Goal: Check status: Check status

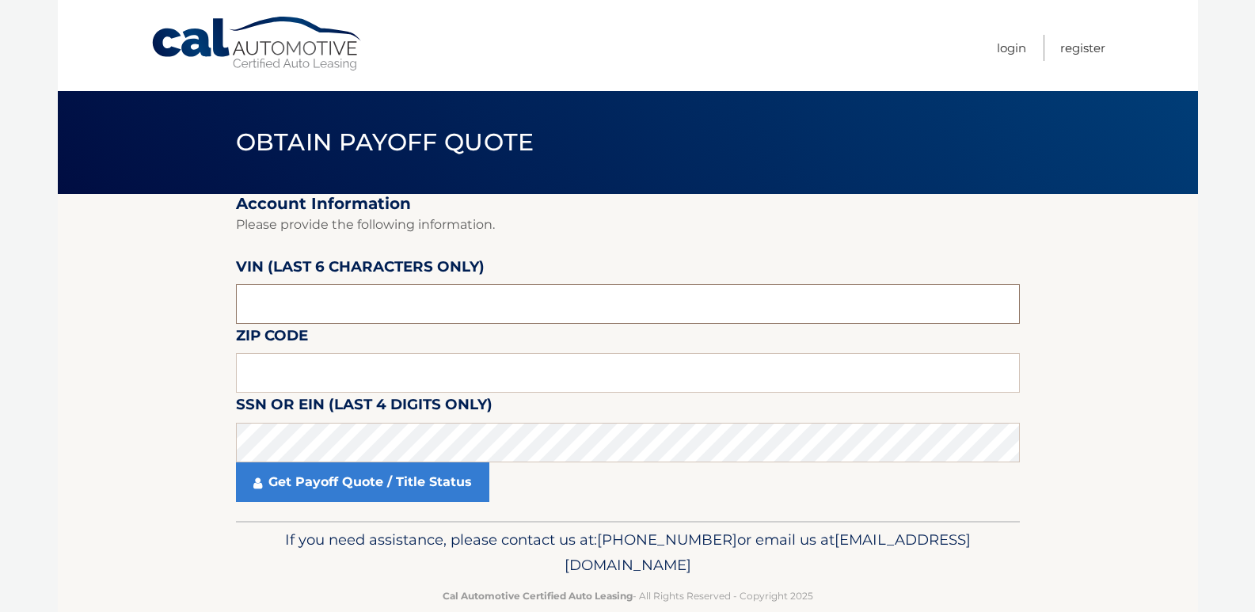
click at [269, 308] on input "text" at bounding box center [628, 304] width 784 height 40
type input "673183"
click at [284, 394] on label "SSN or EIN (last 4 digits only)" at bounding box center [364, 407] width 257 height 29
click at [266, 376] on input "text" at bounding box center [628, 373] width 784 height 40
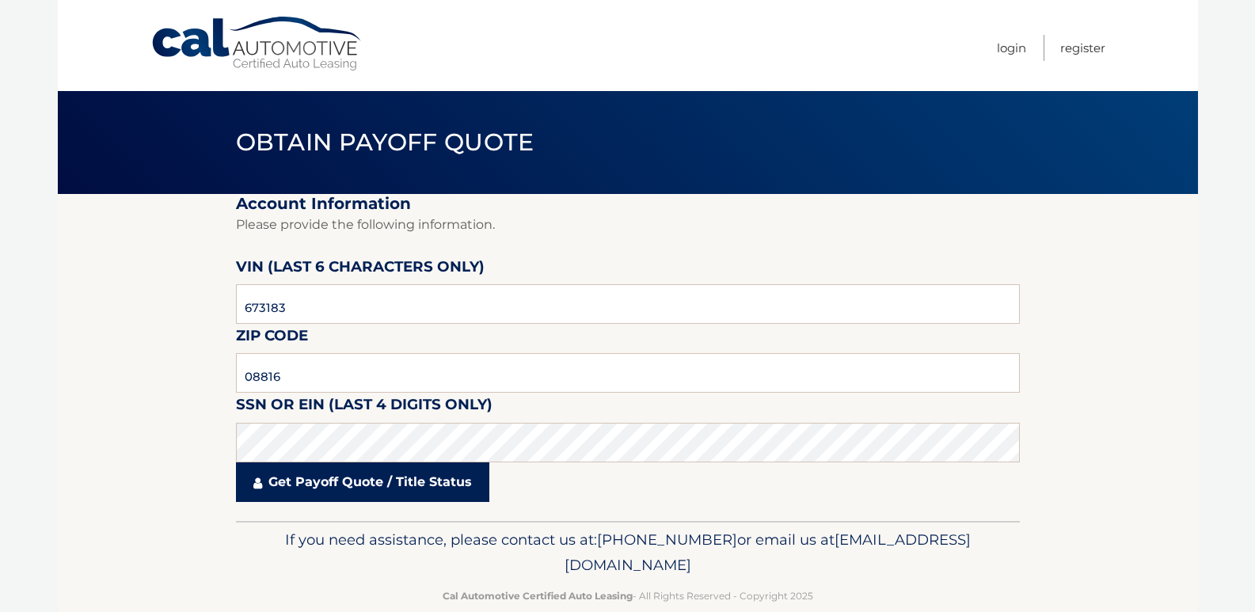
click at [296, 478] on link "Get Payoff Quote / Title Status" at bounding box center [362, 483] width 253 height 40
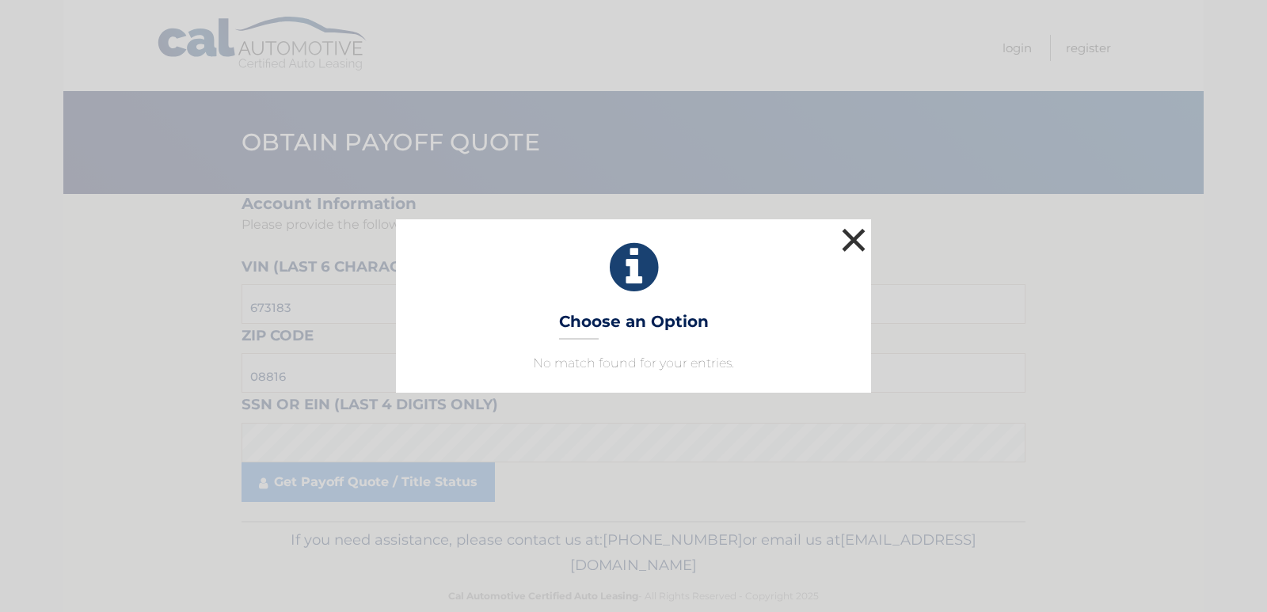
click at [846, 242] on button "×" at bounding box center [854, 240] width 32 height 32
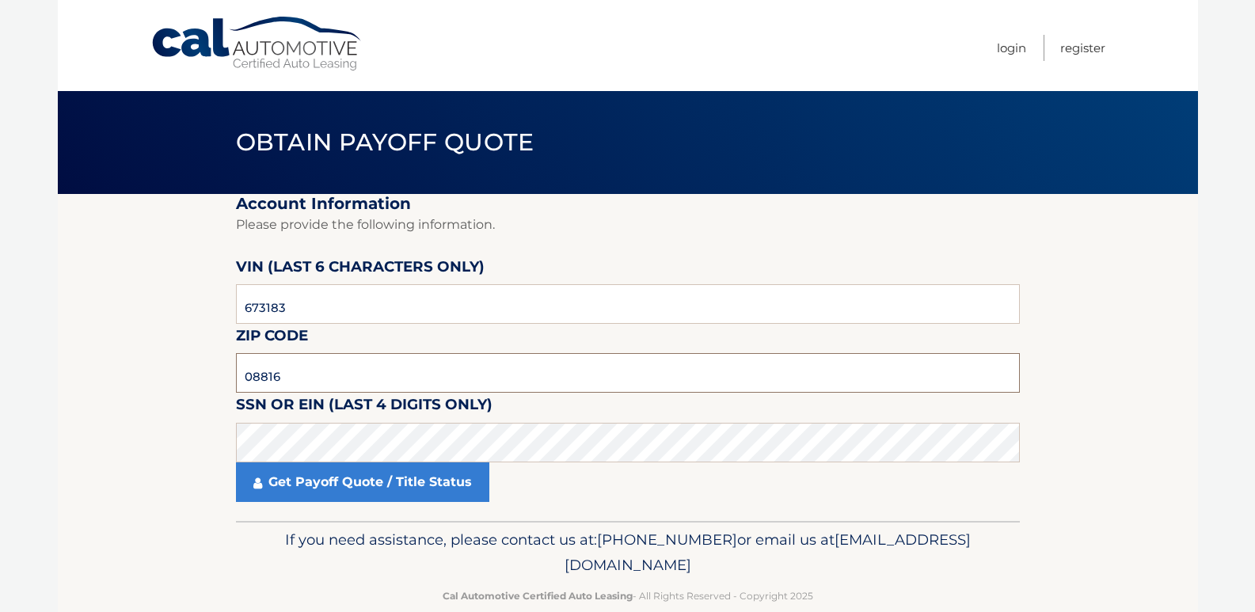
click at [304, 374] on input "08816" at bounding box center [628, 373] width 784 height 40
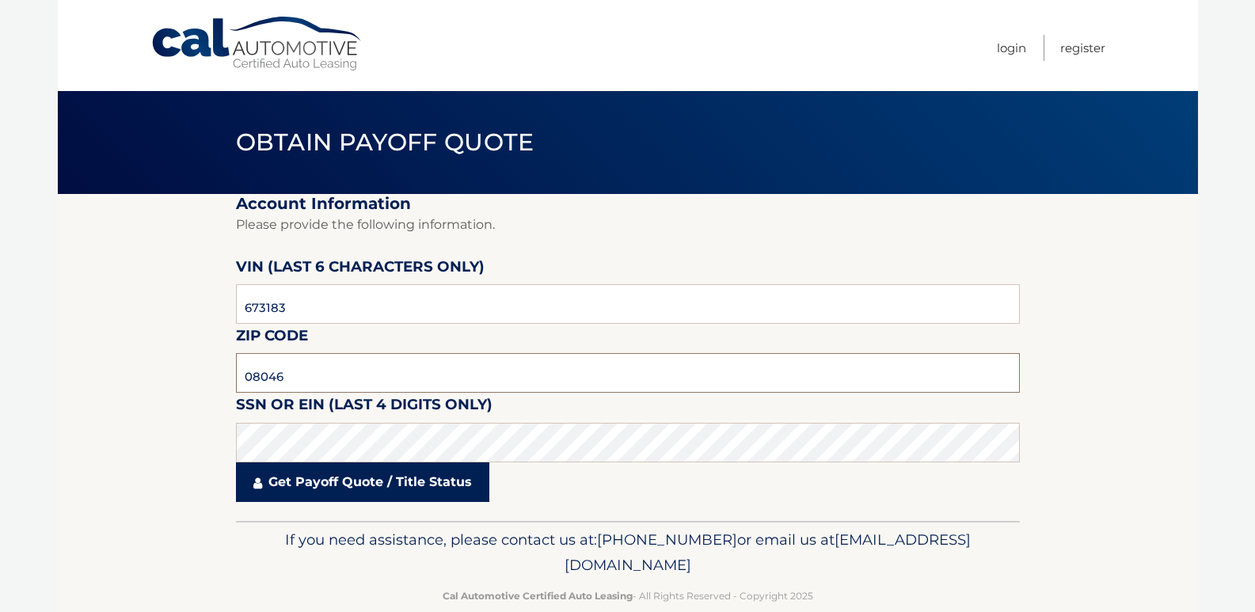
type input "08046"
click at [266, 497] on link "Get Payoff Quote / Title Status" at bounding box center [362, 483] width 253 height 40
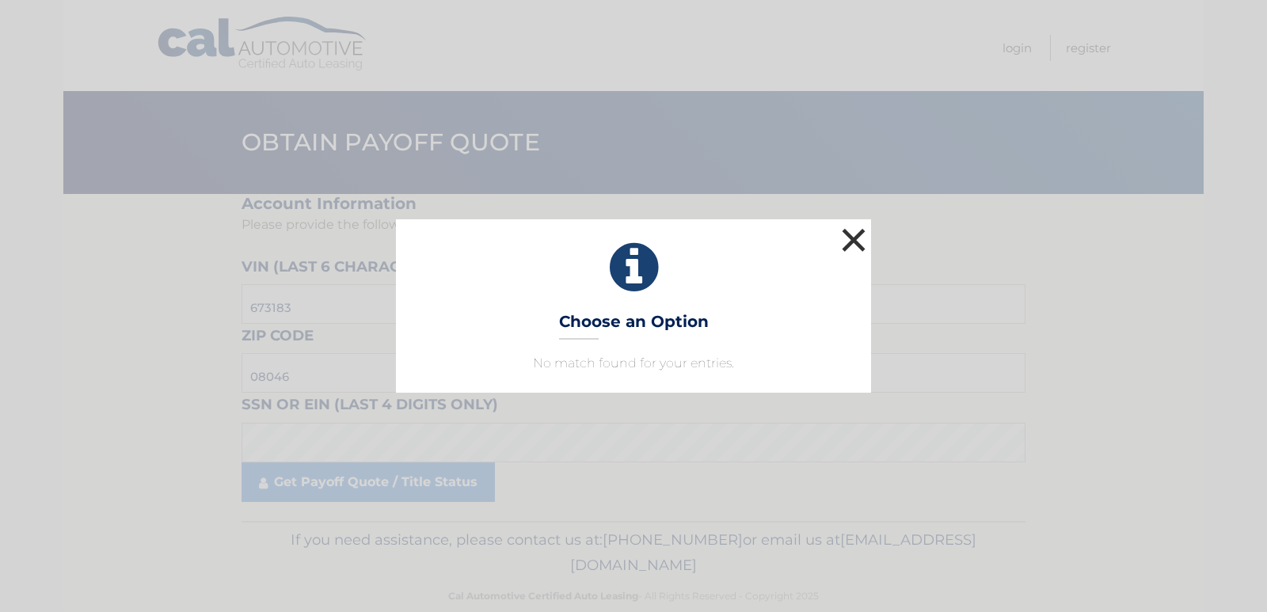
click at [859, 239] on button "×" at bounding box center [854, 240] width 32 height 32
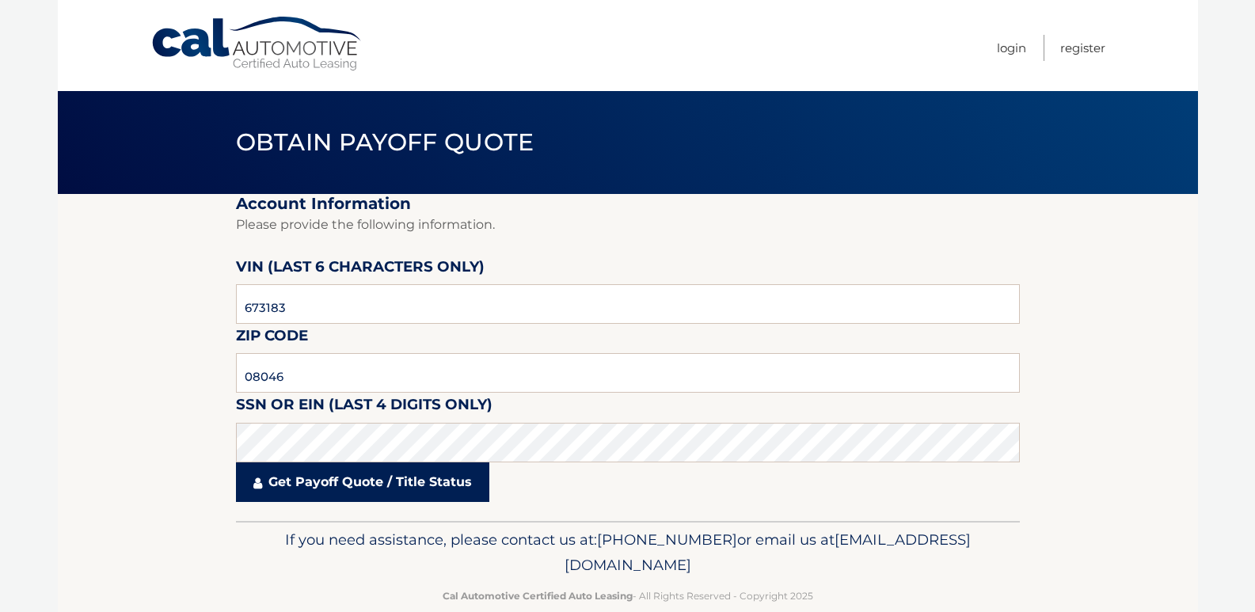
click at [276, 486] on link "Get Payoff Quote / Title Status" at bounding box center [362, 483] width 253 height 40
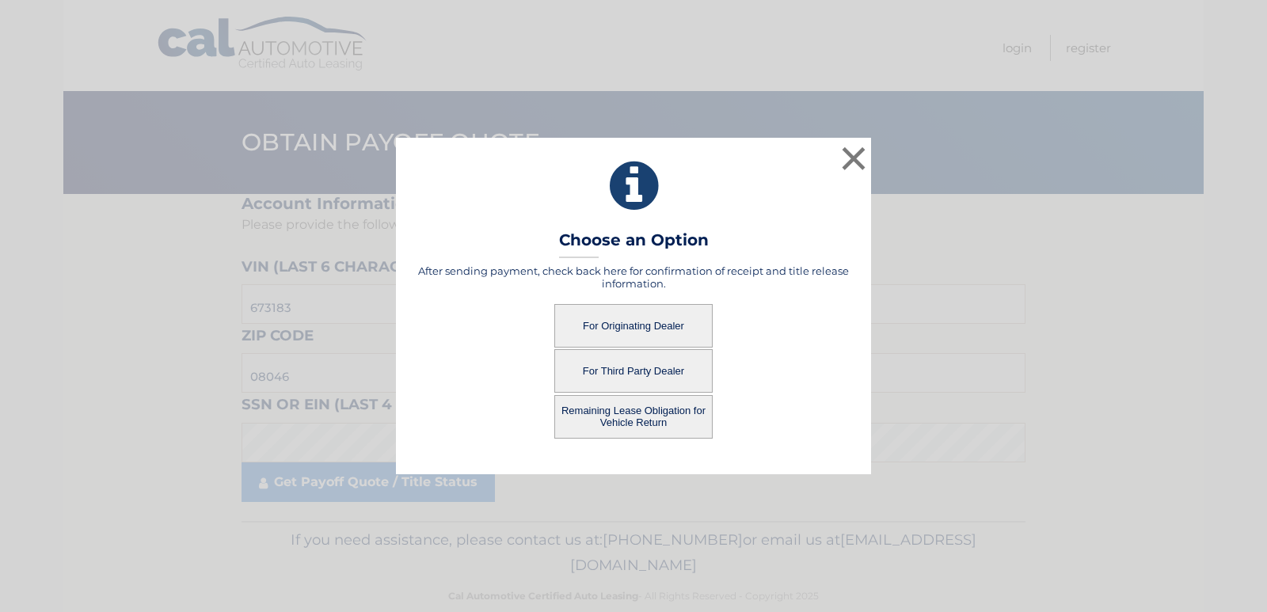
click at [637, 323] on button "For Originating Dealer" at bounding box center [633, 326] width 158 height 44
click at [626, 327] on button "For Originating Dealer" at bounding box center [633, 326] width 158 height 44
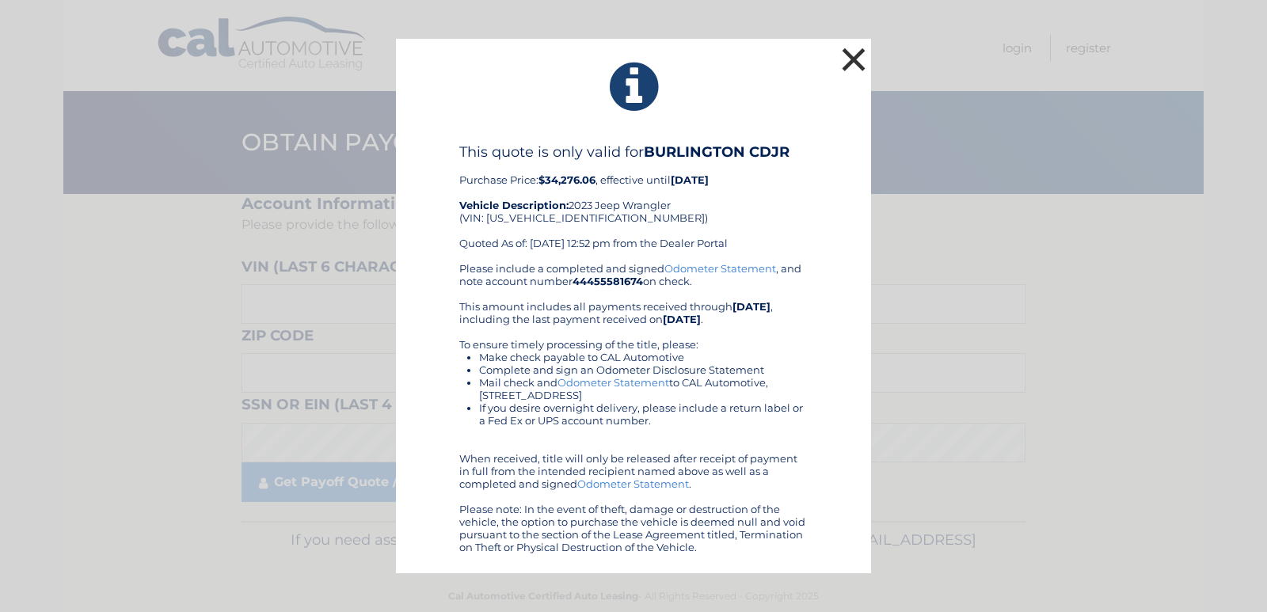
click at [857, 57] on button "×" at bounding box center [854, 60] width 32 height 32
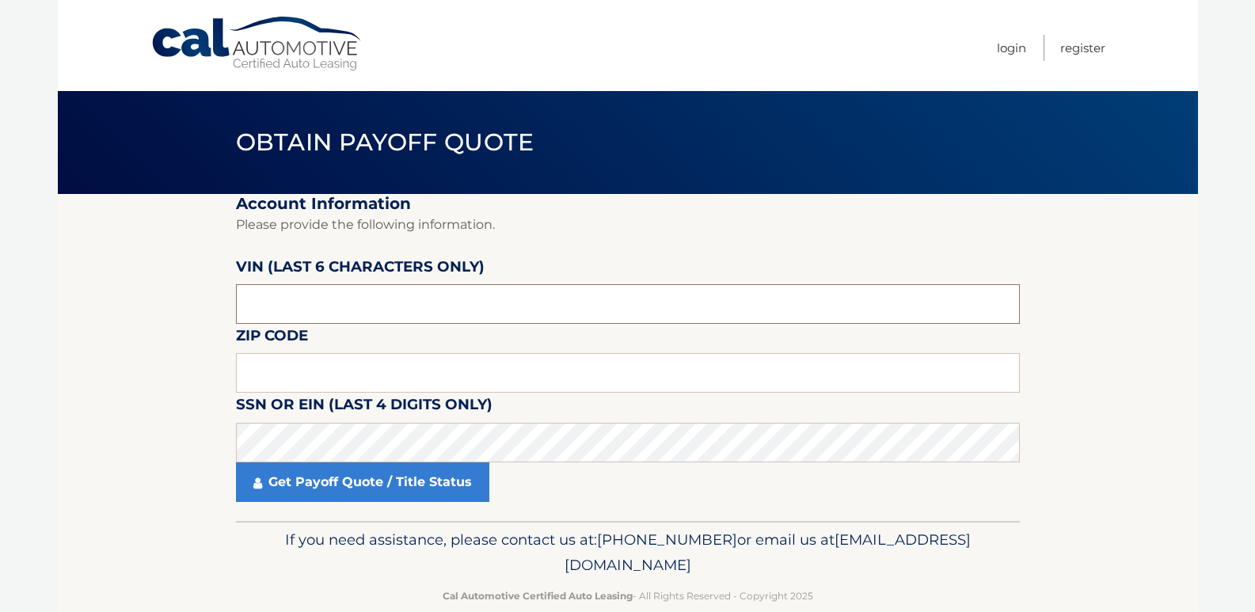
click at [282, 290] on input "text" at bounding box center [628, 304] width 784 height 40
click at [288, 372] on input "text" at bounding box center [628, 373] width 784 height 40
type input "08046"
click at [322, 418] on label "SSN or EIN (last 4 digits only)" at bounding box center [364, 407] width 257 height 29
click at [288, 302] on input "text" at bounding box center [628, 304] width 784 height 40
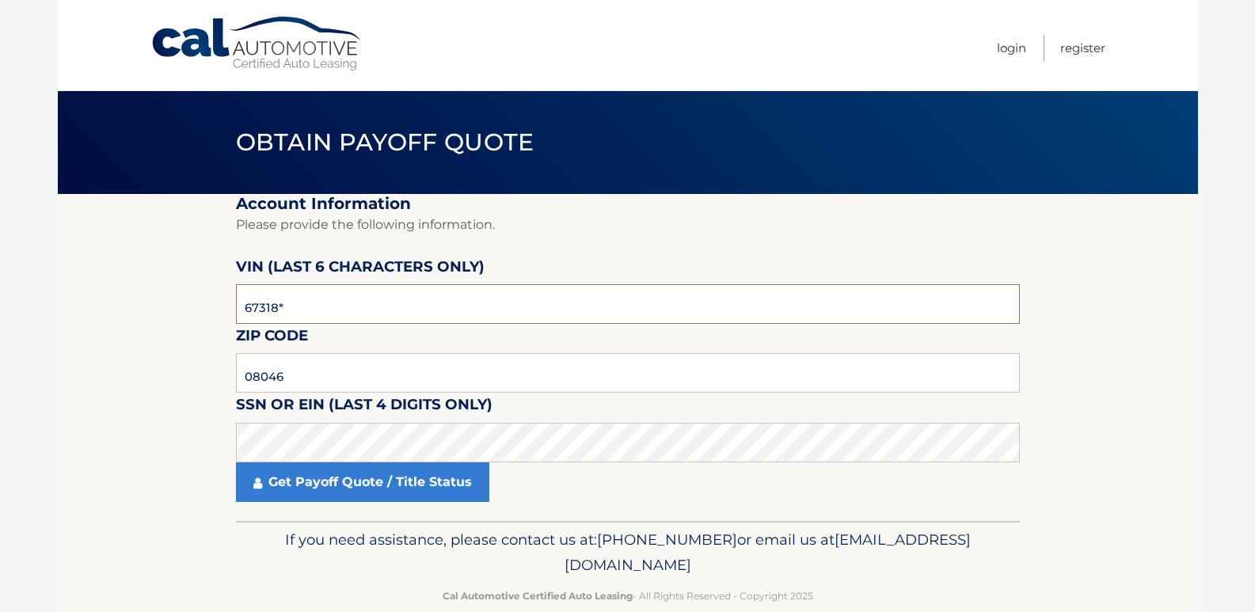
type input "673183"
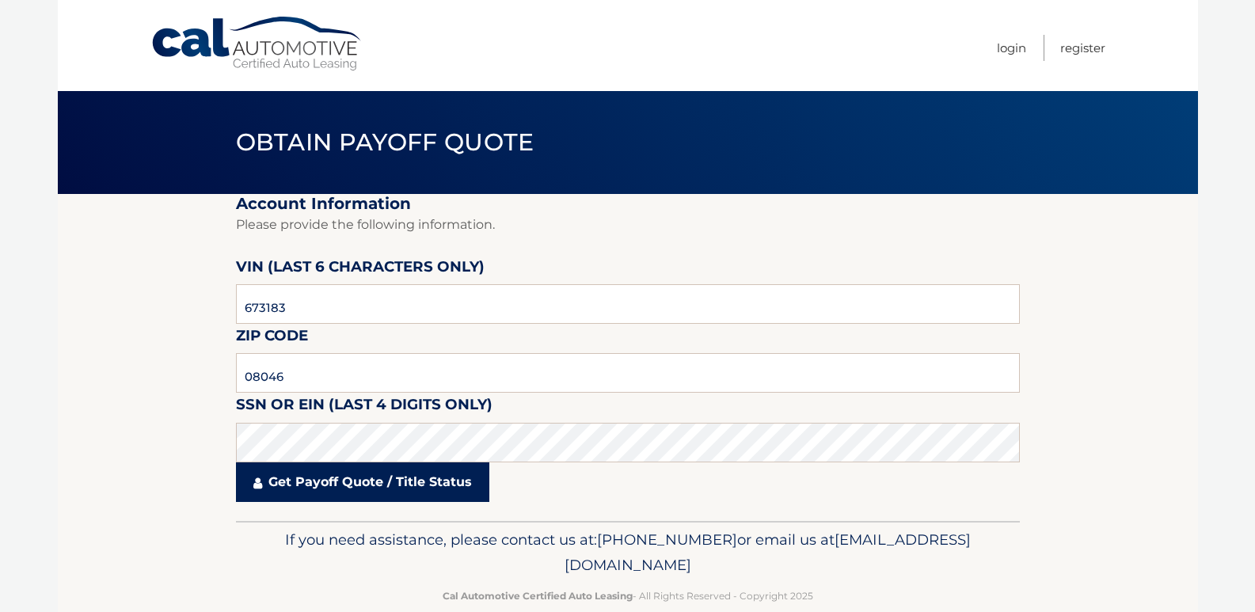
click at [325, 486] on link "Get Payoff Quote / Title Status" at bounding box center [362, 483] width 253 height 40
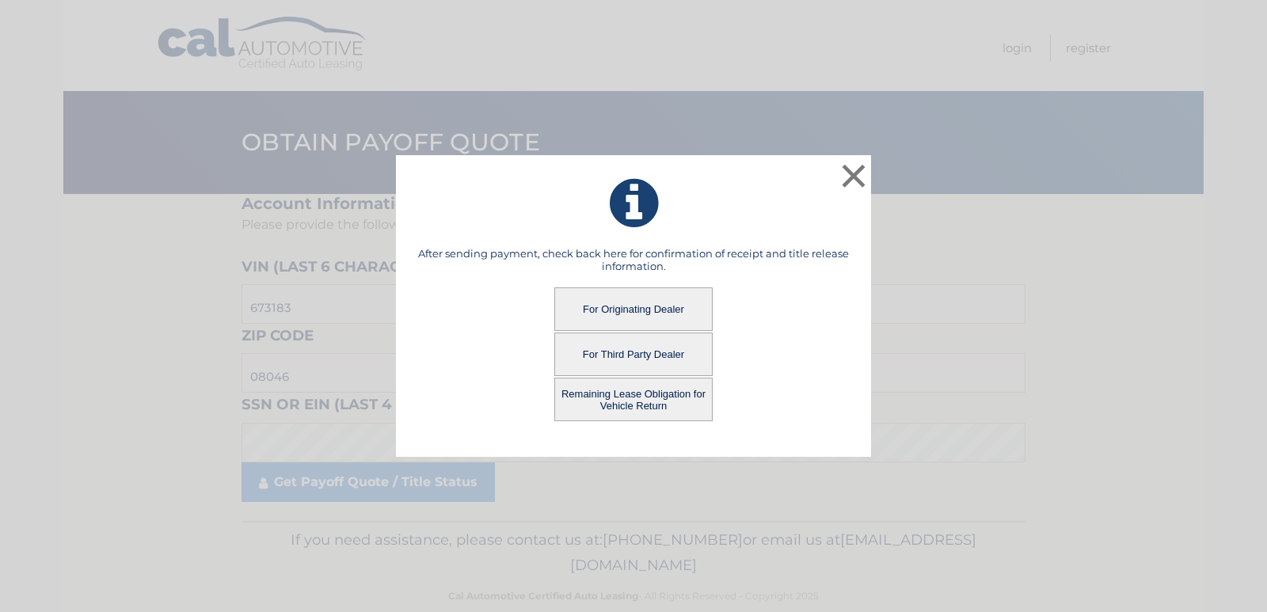
click at [621, 399] on button "Remaining Lease Obligation for Vehicle Return" at bounding box center [633, 400] width 158 height 44
click at [675, 405] on button "Remaining Lease Obligation for Vehicle Return" at bounding box center [633, 400] width 158 height 44
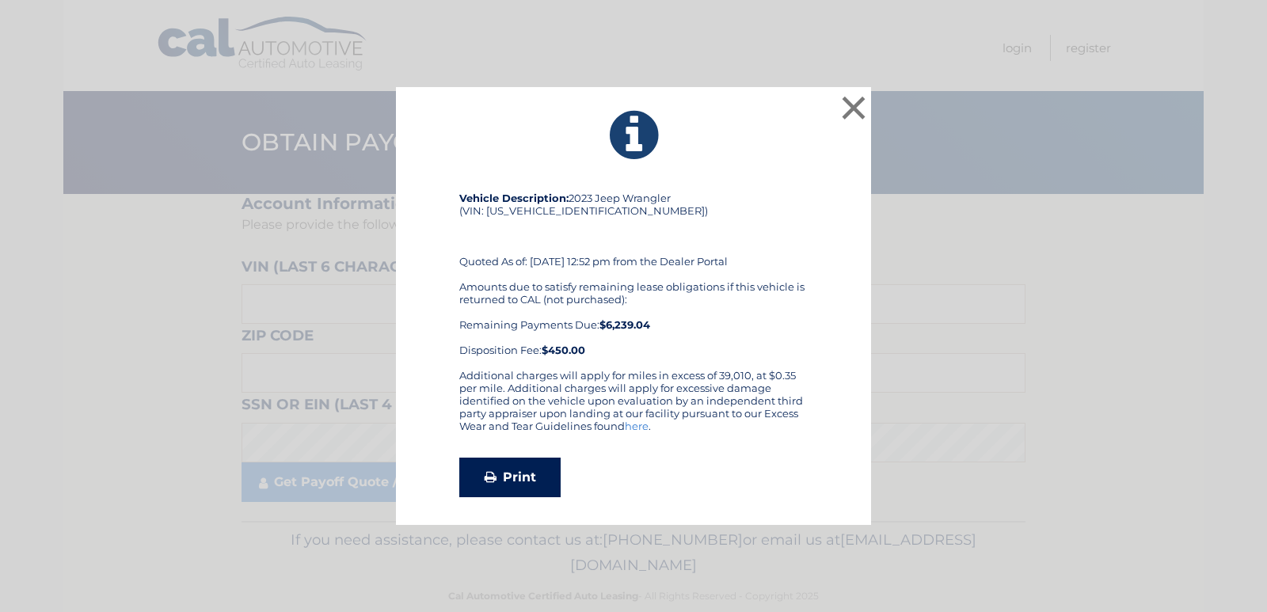
click at [501, 467] on link "Print" at bounding box center [509, 478] width 101 height 40
